Goal: Task Accomplishment & Management: Complete application form

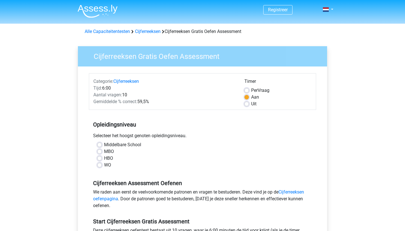
scroll to position [8, 0]
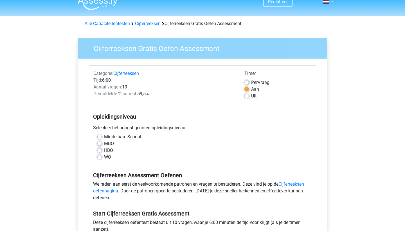
click at [104, 150] on label "HBO" at bounding box center [108, 150] width 9 height 7
click at [100, 150] on input "HBO" at bounding box center [99, 150] width 5 height 6
radio input "true"
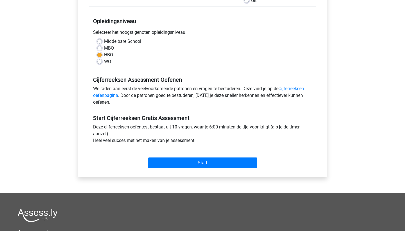
scroll to position [104, 0]
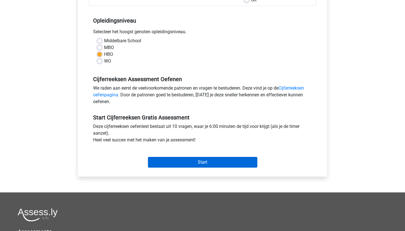
click at [187, 160] on input "Start" at bounding box center [202, 162] width 109 height 11
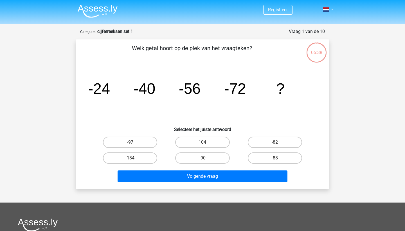
click at [276, 159] on input "-88" at bounding box center [277, 160] width 4 height 4
radio input "true"
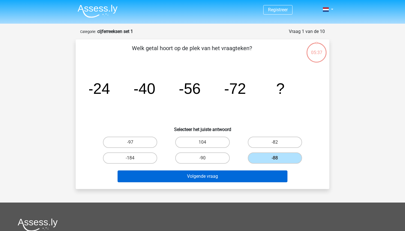
click at [252, 174] on button "Volgende vraag" at bounding box center [203, 176] width 170 height 12
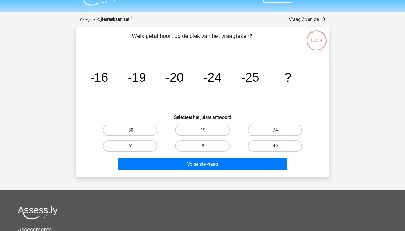
scroll to position [13, 0]
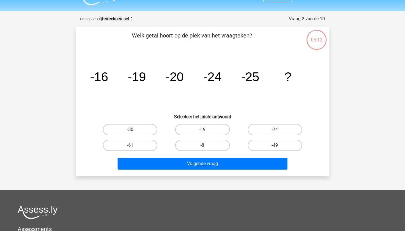
click at [132, 129] on input "-30" at bounding box center [132, 131] width 4 height 4
radio input "true"
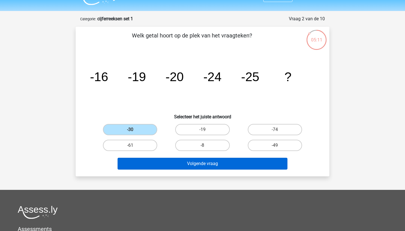
click at [151, 160] on button "Volgende vraag" at bounding box center [203, 164] width 170 height 12
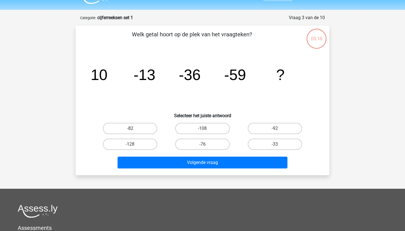
scroll to position [28, 0]
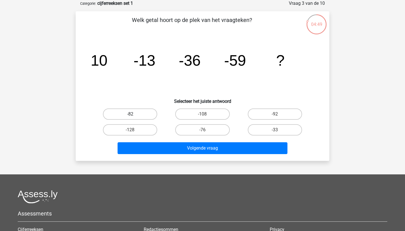
click at [139, 115] on label "-82" at bounding box center [130, 113] width 54 height 11
click at [134, 115] on input "-82" at bounding box center [132, 116] width 4 height 4
radio input "true"
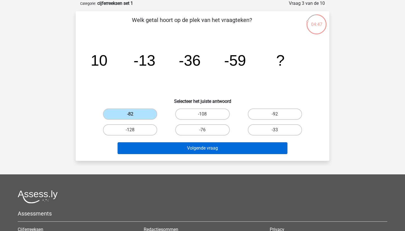
click at [163, 145] on button "Volgende vraag" at bounding box center [203, 148] width 170 height 12
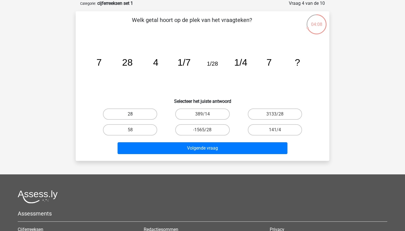
click at [135, 110] on label "28" at bounding box center [130, 113] width 54 height 11
click at [134, 114] on input "28" at bounding box center [132, 116] width 4 height 4
radio input "true"
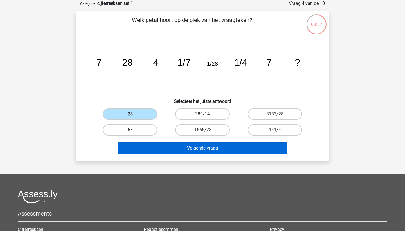
click at [170, 150] on button "Volgende vraag" at bounding box center [203, 148] width 170 height 12
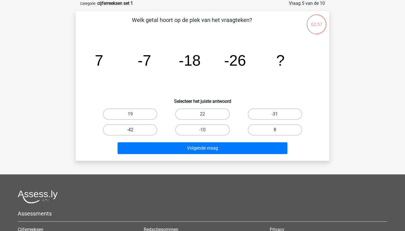
click at [146, 131] on label "-42" at bounding box center [130, 129] width 54 height 11
click at [134, 131] on input "-42" at bounding box center [132, 132] width 4 height 4
radio input "true"
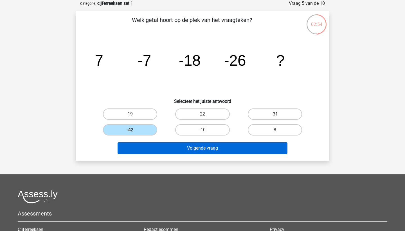
click at [152, 149] on button "Volgende vraag" at bounding box center [203, 148] width 170 height 12
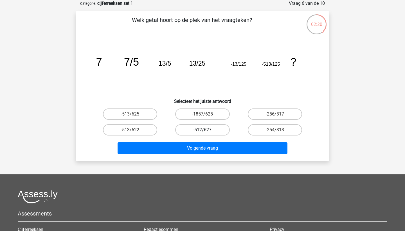
click at [213, 132] on label "-512/627" at bounding box center [202, 129] width 54 height 11
click at [206, 132] on input "-512/627" at bounding box center [205, 132] width 4 height 4
radio input "true"
click at [215, 155] on div "Volgende vraag" at bounding box center [202, 149] width 217 height 14
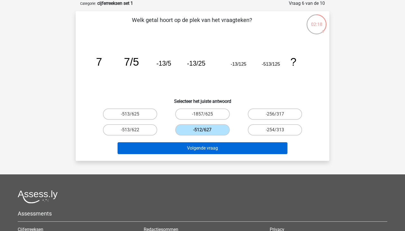
click at [214, 147] on button "Volgende vraag" at bounding box center [203, 148] width 170 height 12
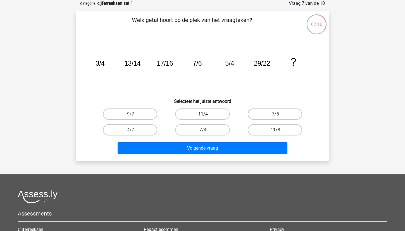
click at [215, 112] on label "-11/4" at bounding box center [202, 113] width 54 height 11
click at [206, 114] on input "-11/4" at bounding box center [205, 116] width 4 height 4
radio input "true"
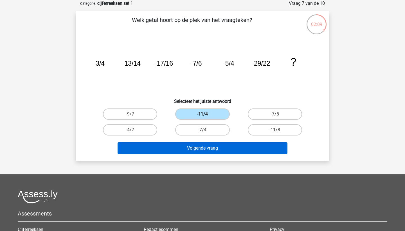
click at [215, 146] on button "Volgende vraag" at bounding box center [203, 148] width 170 height 12
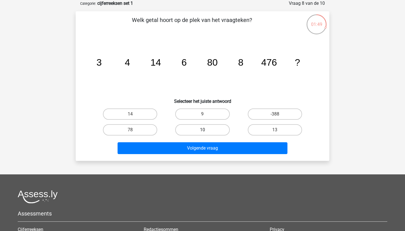
click at [204, 126] on label "10" at bounding box center [202, 129] width 54 height 11
click at [204, 130] on input "10" at bounding box center [205, 132] width 4 height 4
radio input "true"
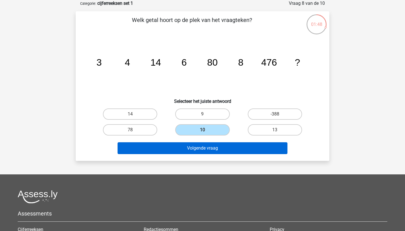
click at [206, 149] on button "Volgende vraag" at bounding box center [203, 148] width 170 height 12
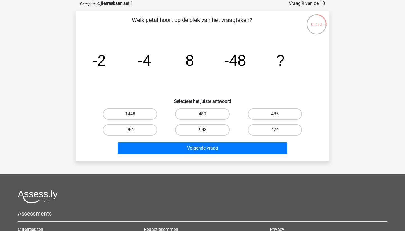
click at [203, 128] on label "-948" at bounding box center [202, 129] width 54 height 11
click at [203, 130] on input "-948" at bounding box center [205, 132] width 4 height 4
radio input "true"
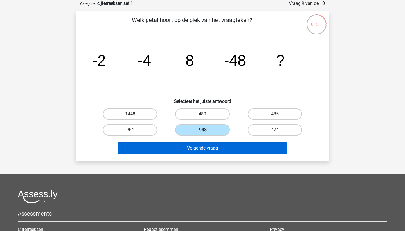
click at [205, 150] on button "Volgende vraag" at bounding box center [203, 148] width 170 height 12
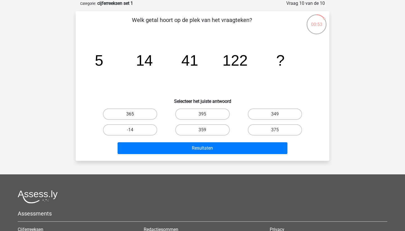
click at [134, 114] on label "365" at bounding box center [130, 113] width 54 height 11
click at [134, 114] on input "365" at bounding box center [132, 116] width 4 height 4
radio input "true"
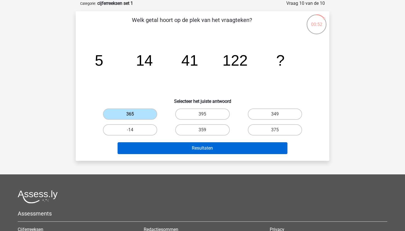
click at [169, 149] on button "Resultaten" at bounding box center [203, 148] width 170 height 12
